Goal: Information Seeking & Learning: Learn about a topic

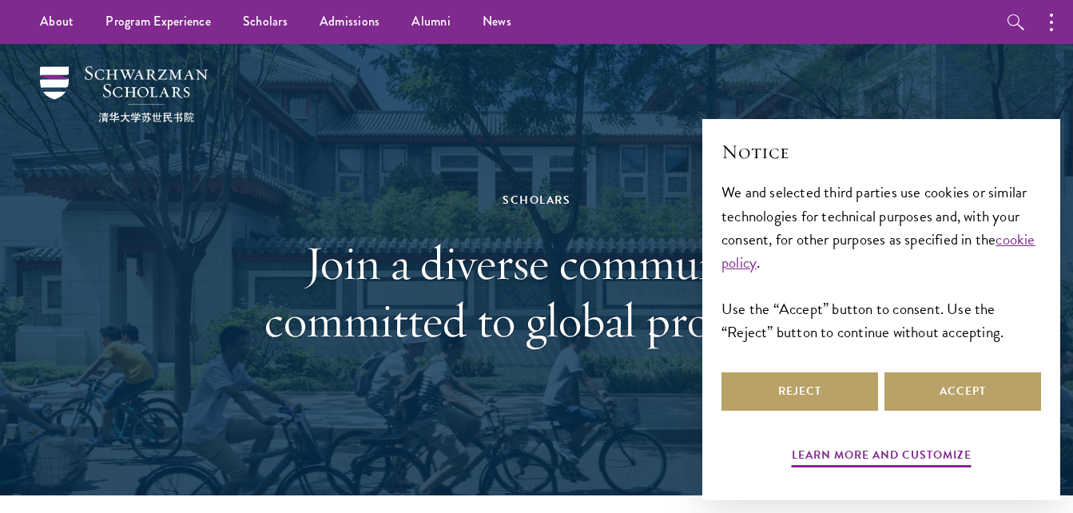
click at [485, 196] on div "Scholars" at bounding box center [536, 200] width 551 height 20
click at [811, 395] on button "Reject" at bounding box center [799, 391] width 157 height 38
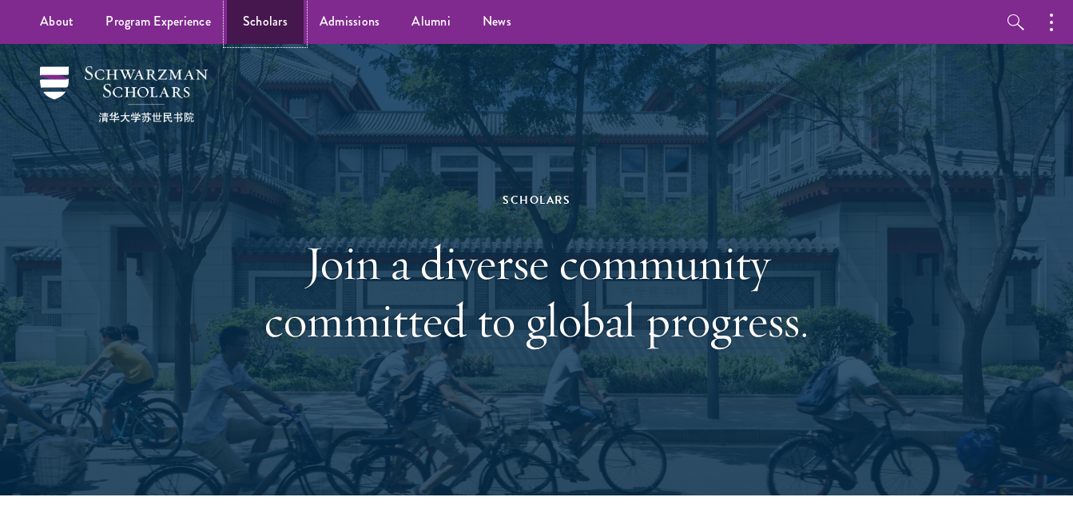
click at [288, 19] on link "Scholars" at bounding box center [265, 22] width 77 height 44
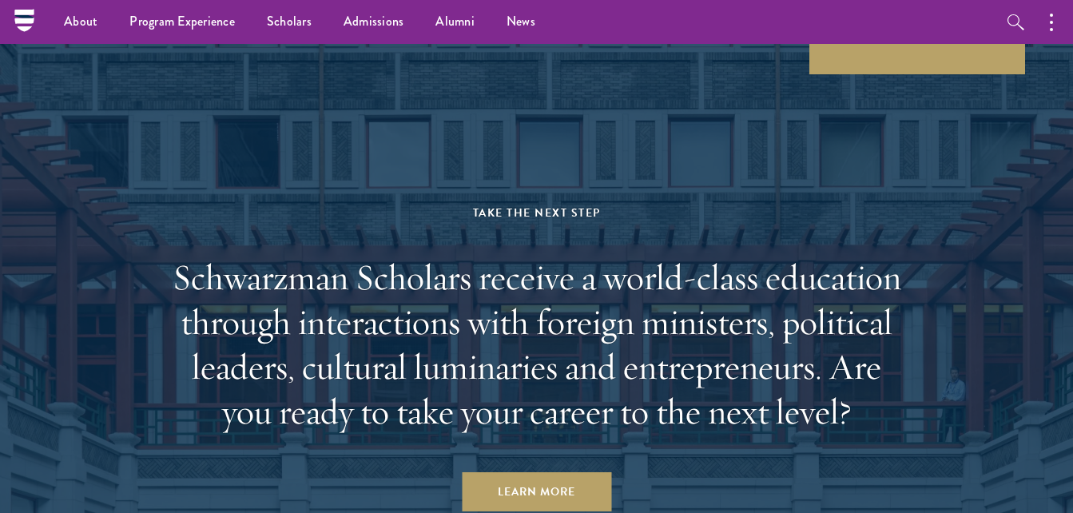
scroll to position [4014, 0]
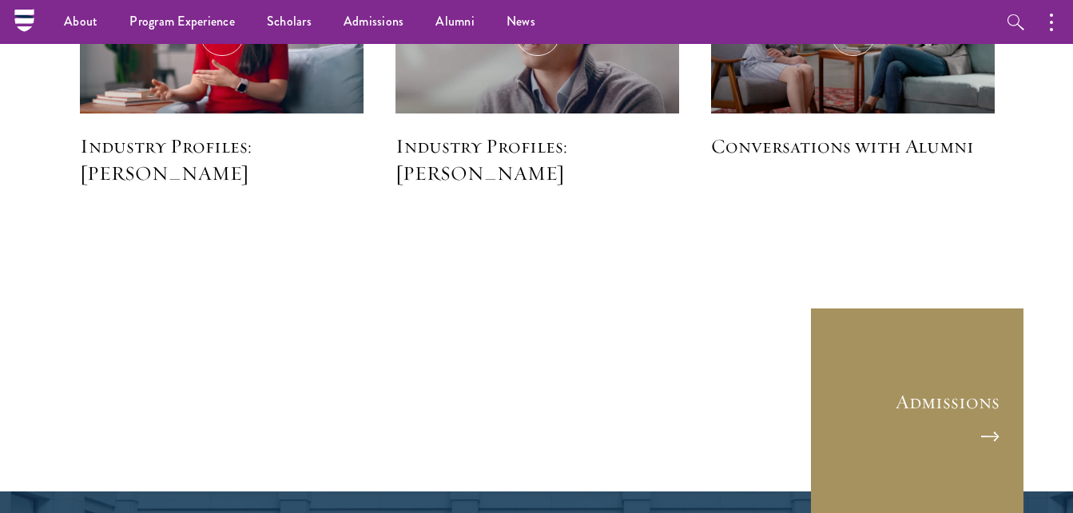
click at [985, 435] on link "Admissions" at bounding box center [917, 415] width 216 height 216
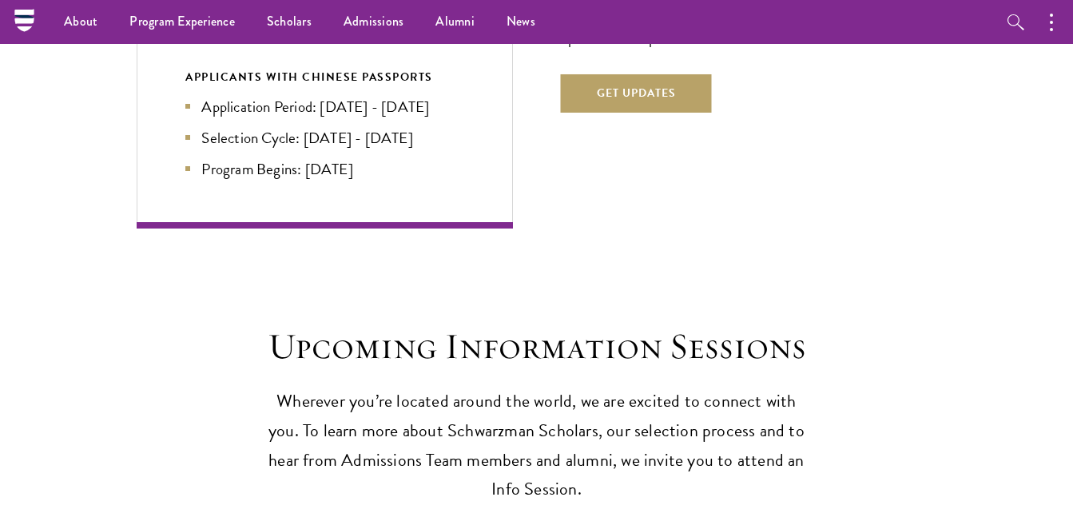
scroll to position [3138, 0]
